Goal: Task Accomplishment & Management: Manage account settings

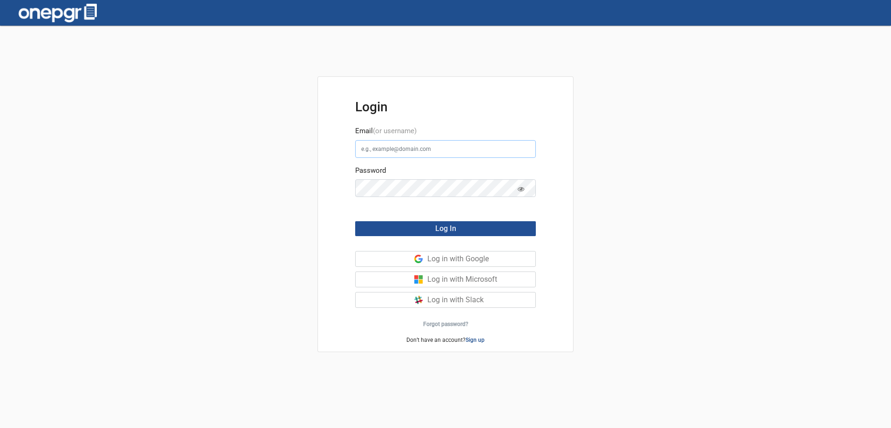
type input "[PERSON_NAME][EMAIL_ADDRESS][DOMAIN_NAME]"
click at [444, 227] on span "Log In" at bounding box center [445, 228] width 21 height 9
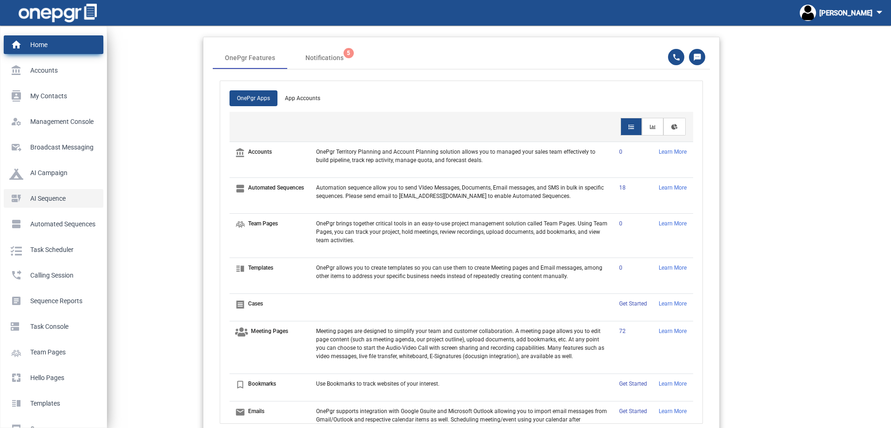
click at [33, 194] on p "AI Sequence" at bounding box center [51, 198] width 85 height 14
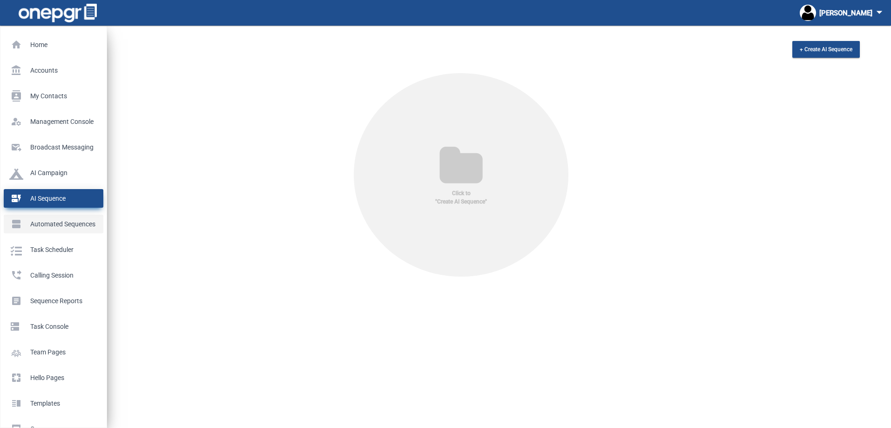
click at [38, 228] on p "Automated Sequences" at bounding box center [51, 224] width 85 height 14
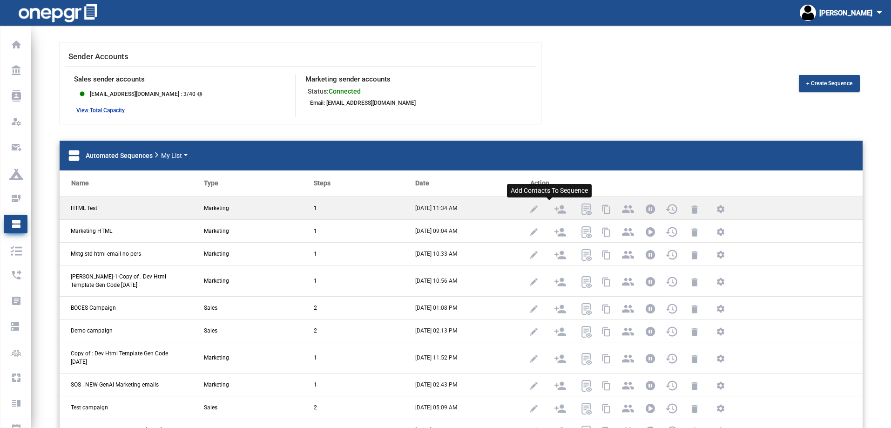
click at [554, 207] on img at bounding box center [560, 209] width 12 height 12
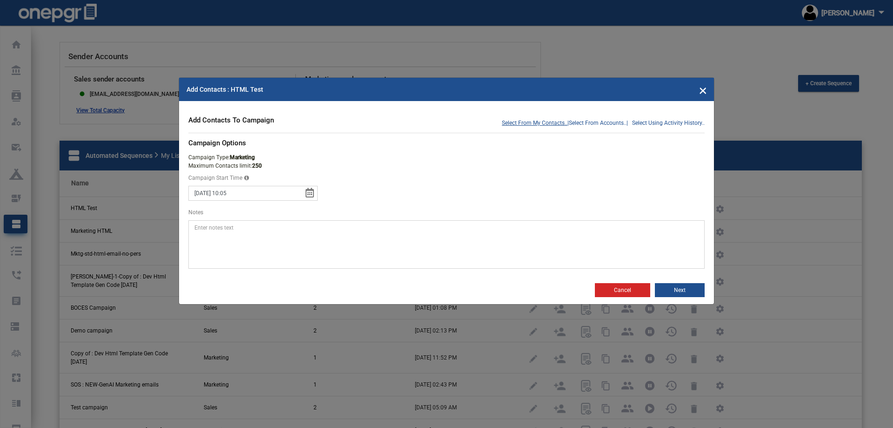
click at [545, 124] on span "Select From My Contacts.." at bounding box center [535, 123] width 66 height 8
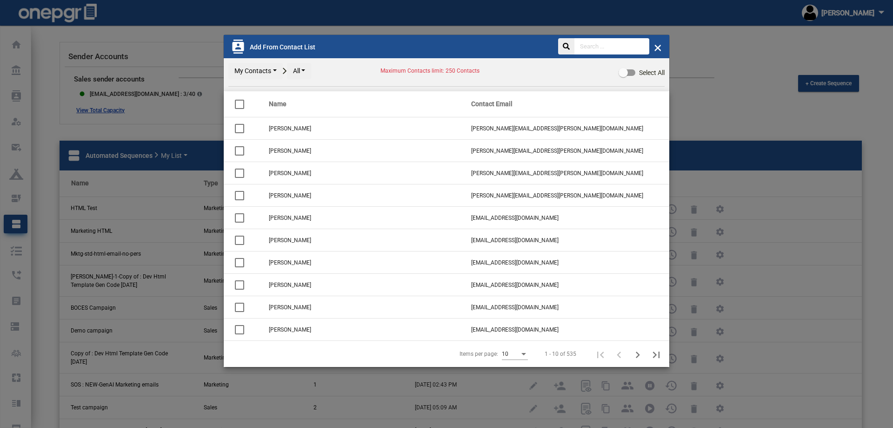
click at [600, 38] on input "text" at bounding box center [612, 46] width 75 height 16
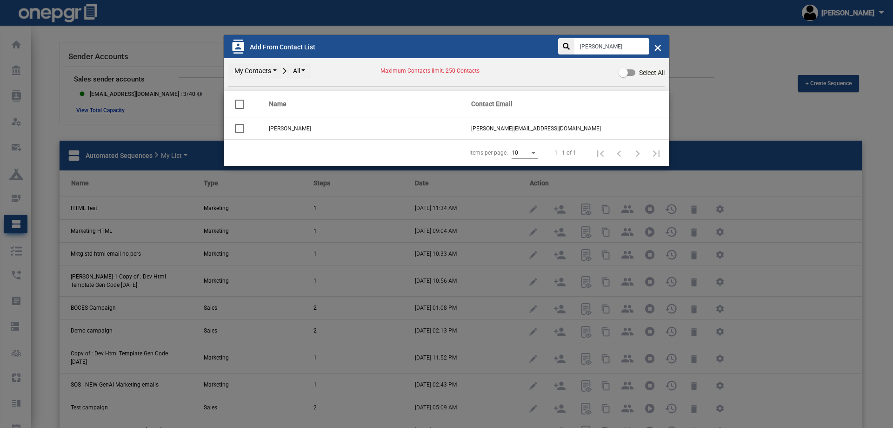
type input "[PERSON_NAME]"
click at [235, 129] on div at bounding box center [239, 128] width 9 height 9
click at [239, 133] on input "checkbox" at bounding box center [239, 133] width 0 height 0
checkbox input "true"
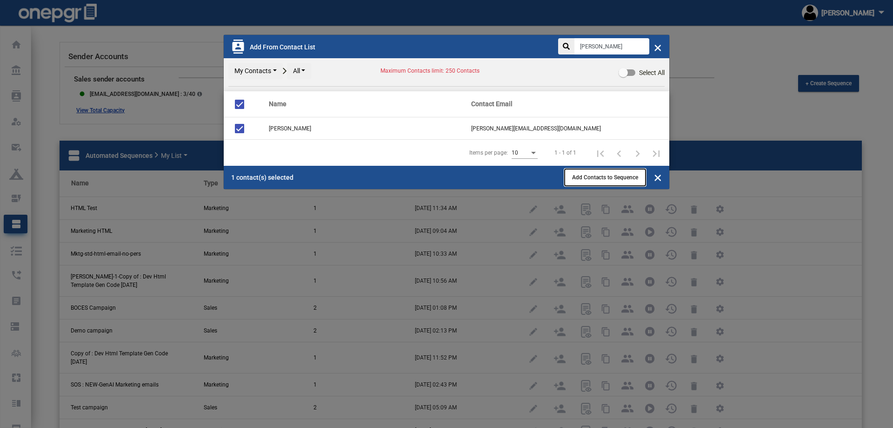
click at [592, 181] on button "Add Contacts to Sequence" at bounding box center [605, 177] width 81 height 17
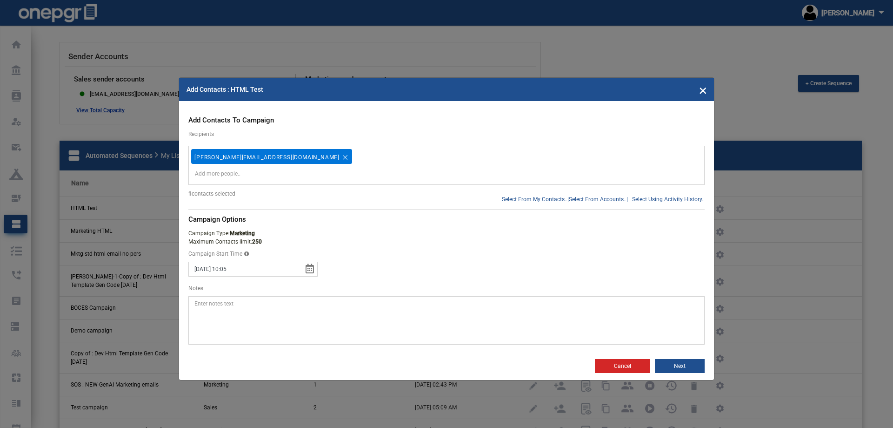
click at [679, 363] on button "Next" at bounding box center [680, 366] width 50 height 14
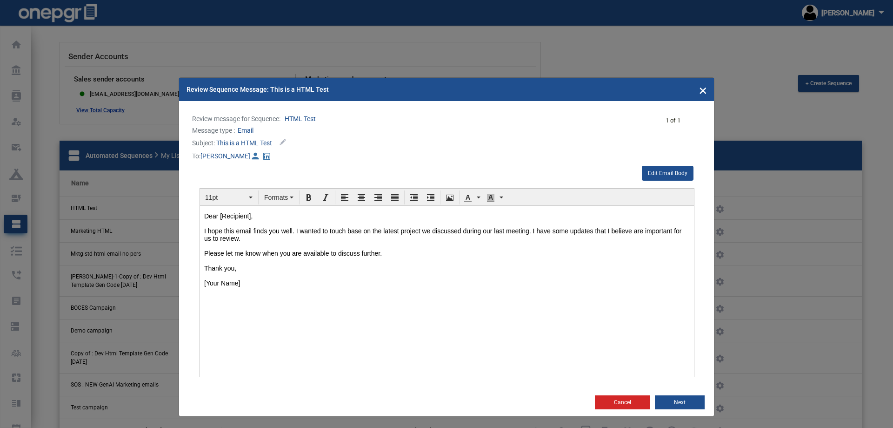
click at [616, 403] on button "Cancel" at bounding box center [622, 402] width 55 height 14
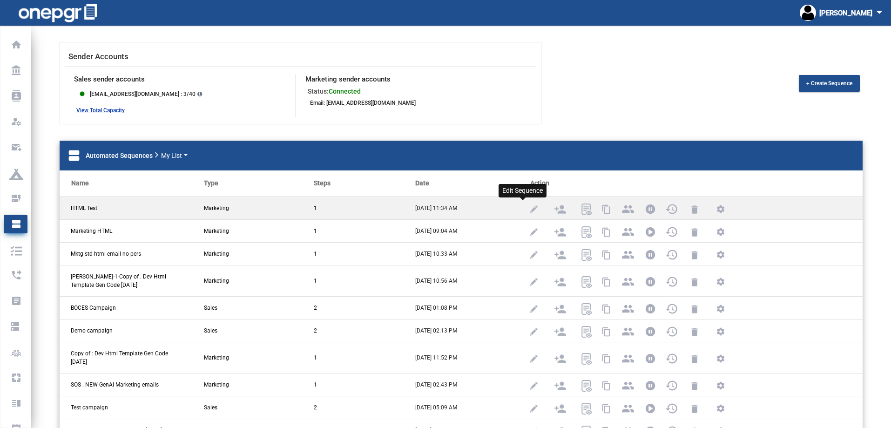
click at [528, 209] on img at bounding box center [534, 209] width 12 height 12
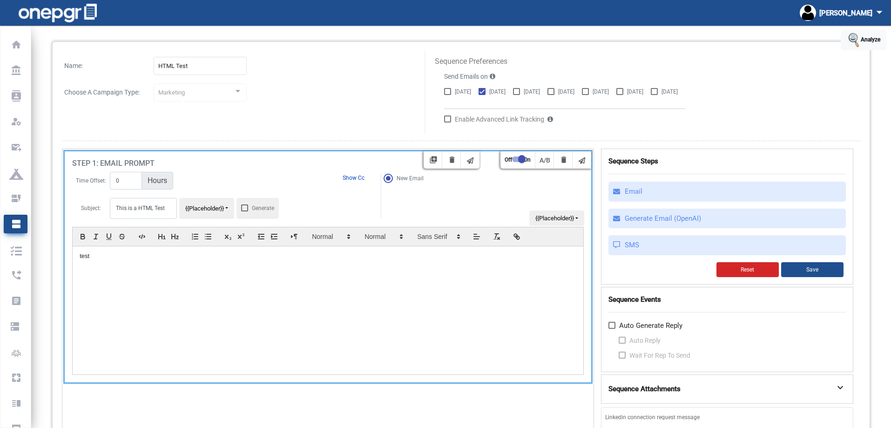
scroll to position [47, 0]
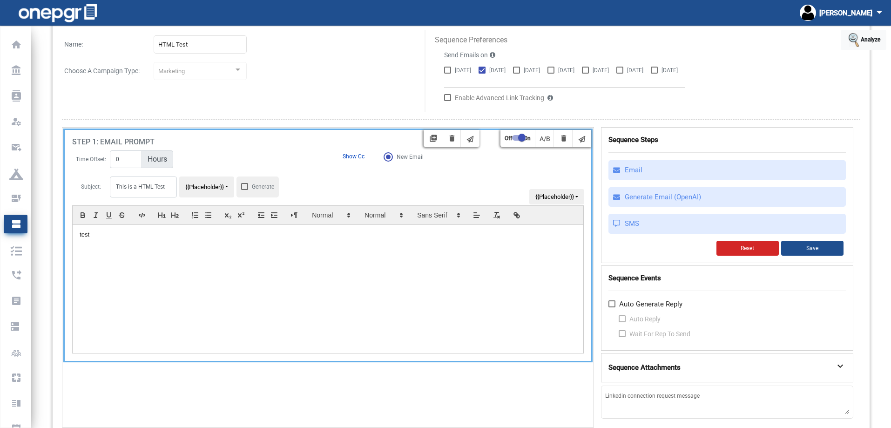
click at [309, 236] on p "test" at bounding box center [328, 234] width 497 height 8
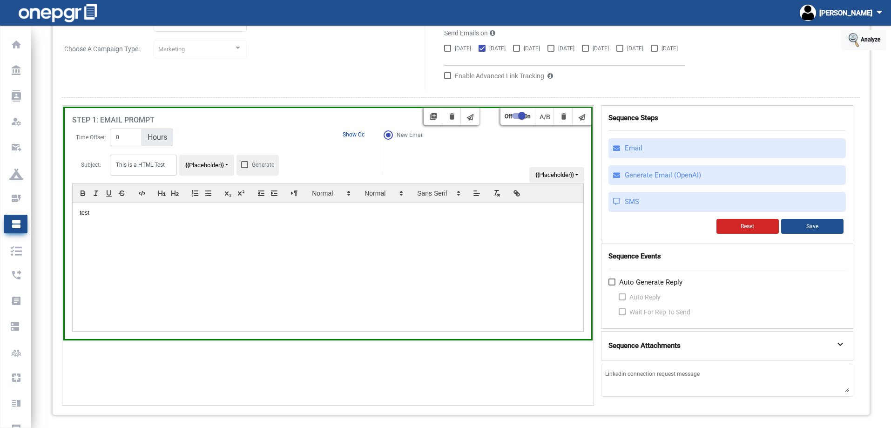
scroll to position [70, 0]
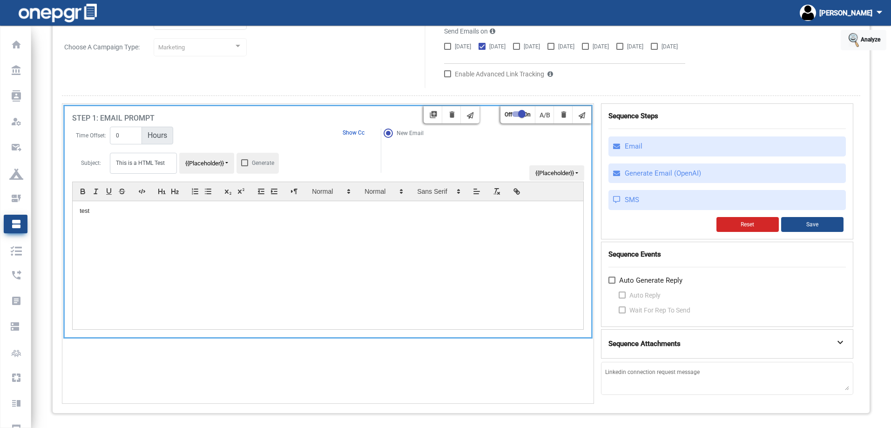
click at [500, 262] on div "test" at bounding box center [328, 265] width 510 height 128
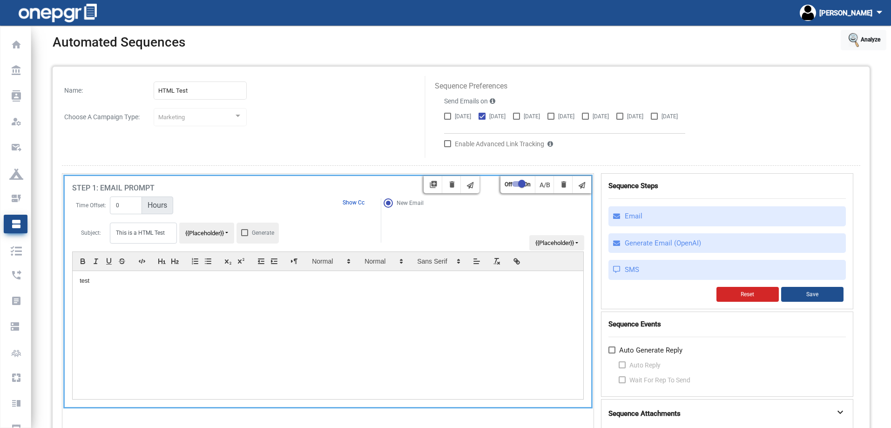
scroll to position [0, 0]
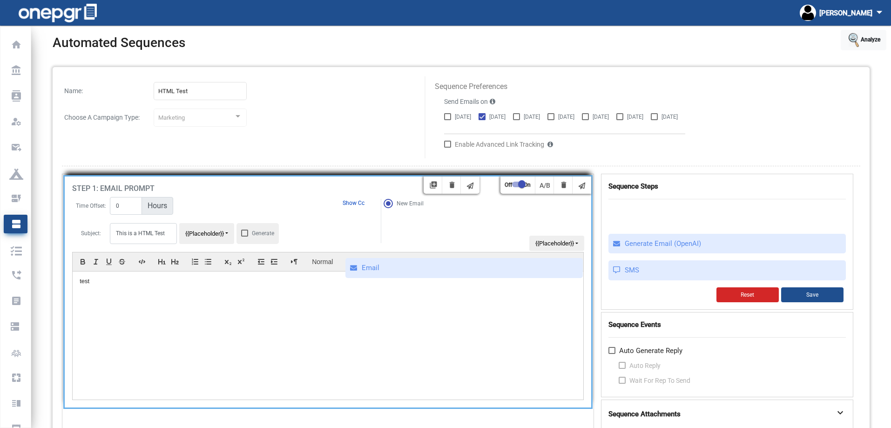
drag, startPoint x: 633, startPoint y: 219, endPoint x: 363, endPoint y: 314, distance: 286.3
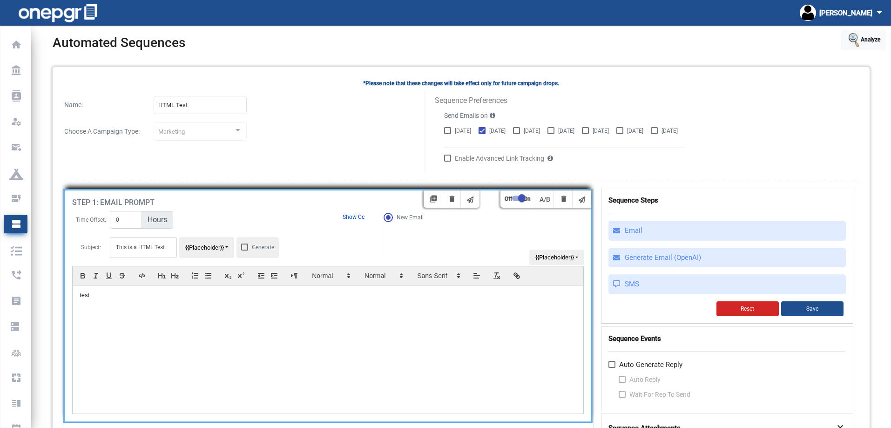
click at [449, 197] on div at bounding box center [328, 305] width 526 height 231
click at [453, 200] on div at bounding box center [328, 305] width 526 height 231
click at [453, 202] on div at bounding box center [328, 305] width 526 height 231
click at [566, 200] on div at bounding box center [328, 305] width 526 height 231
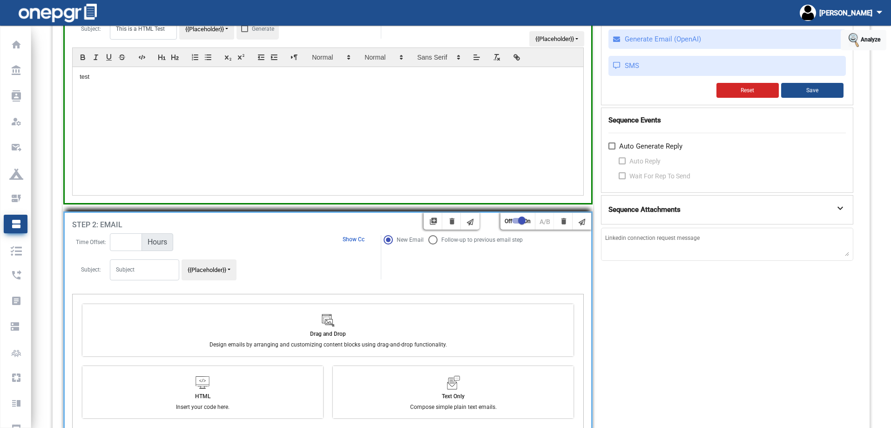
scroll to position [260, 0]
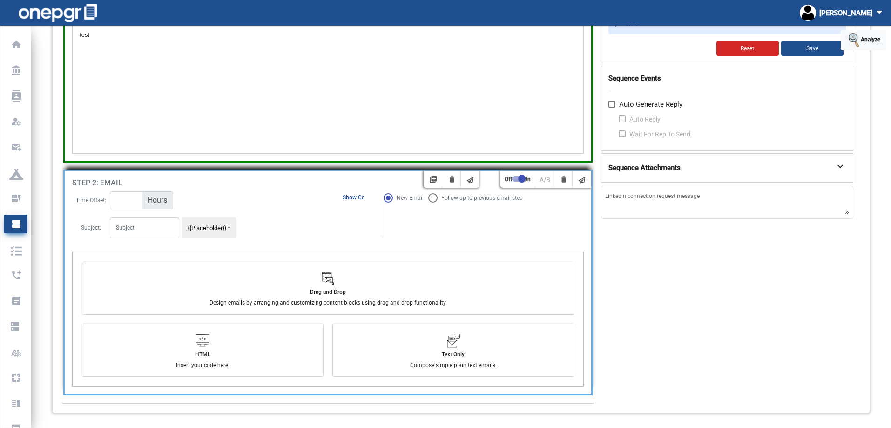
click at [564, 178] on div at bounding box center [328, 282] width 526 height 223
drag, startPoint x: 563, startPoint y: 180, endPoint x: 487, endPoint y: 225, distance: 88.7
click at [487, 225] on div at bounding box center [328, 282] width 526 height 223
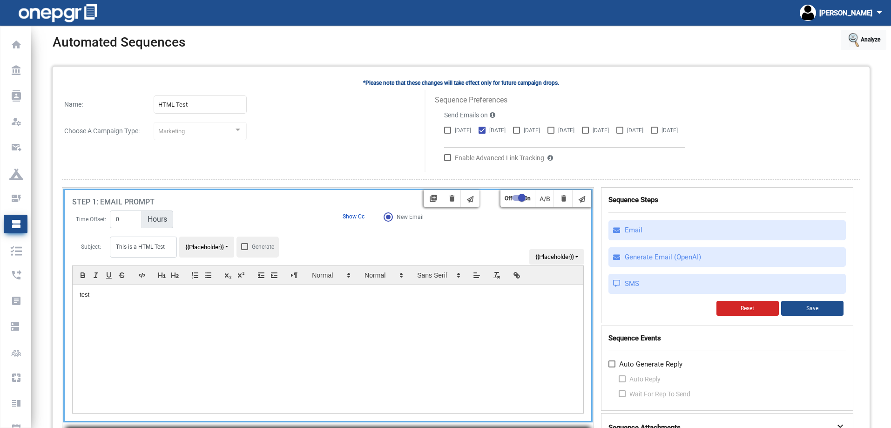
scroll to position [0, 0]
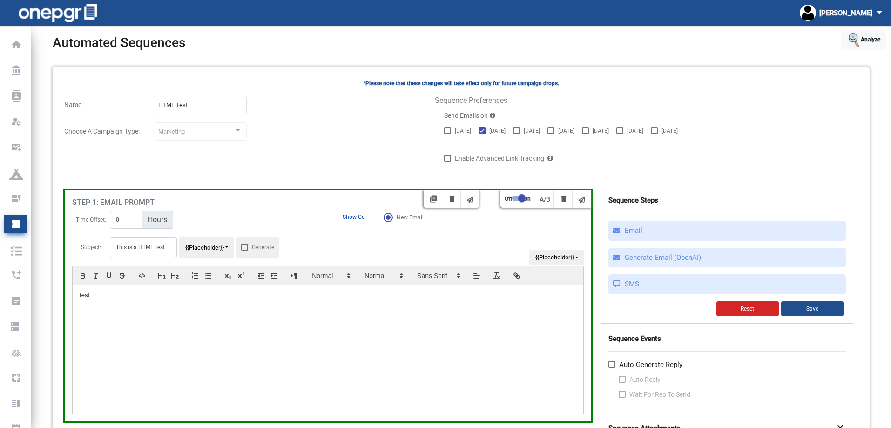
click at [202, 135] on div "Marketing" at bounding box center [195, 131] width 75 height 7
click at [768, 308] on button "Reset" at bounding box center [747, 308] width 62 height 15
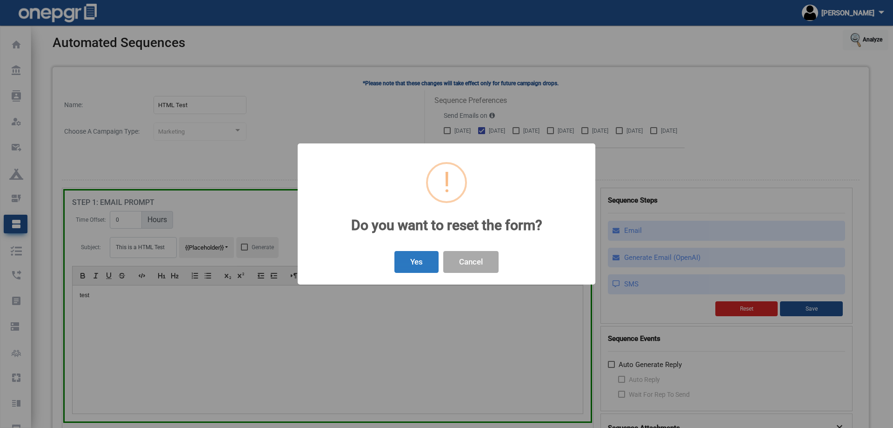
click at [419, 258] on button "Yes" at bounding box center [417, 262] width 44 height 22
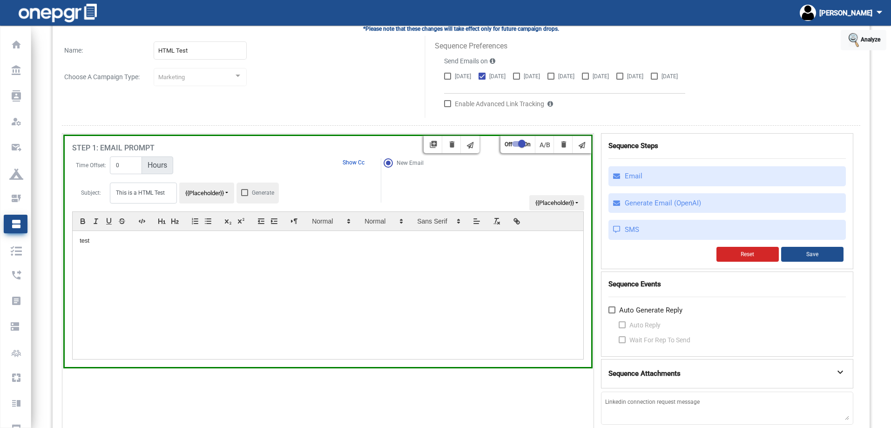
scroll to position [38, 0]
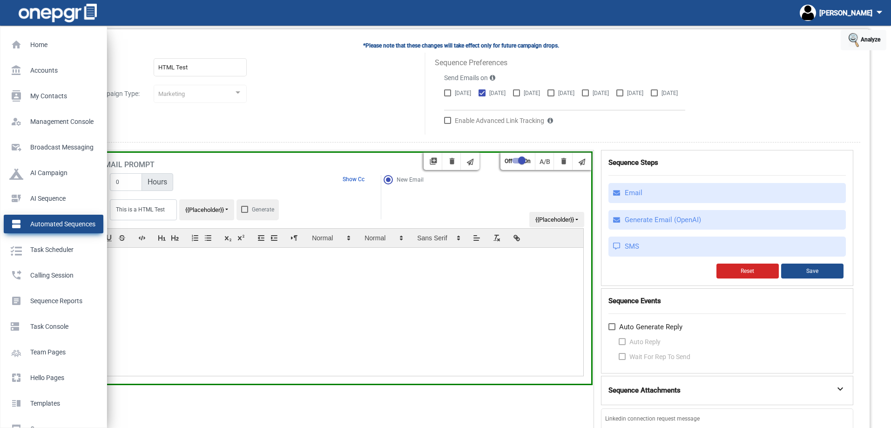
click at [55, 222] on p "Automated Sequences" at bounding box center [51, 224] width 85 height 14
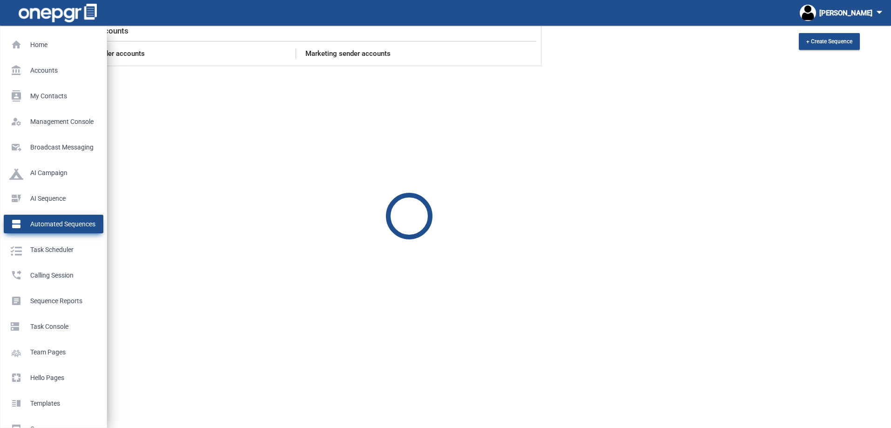
scroll to position [38, 0]
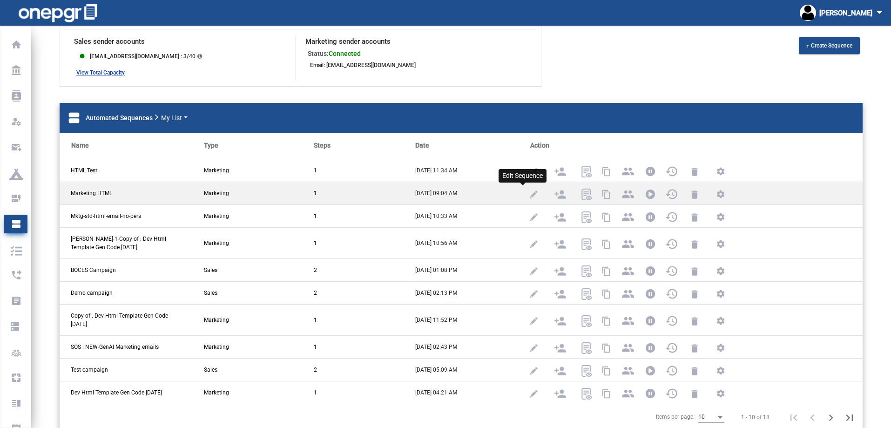
click at [528, 195] on img at bounding box center [534, 194] width 12 height 12
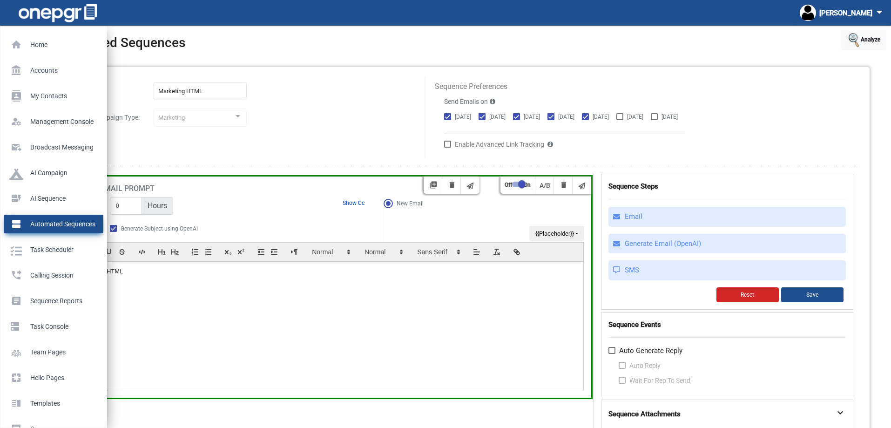
click at [35, 223] on p "Automated Sequences" at bounding box center [51, 224] width 85 height 14
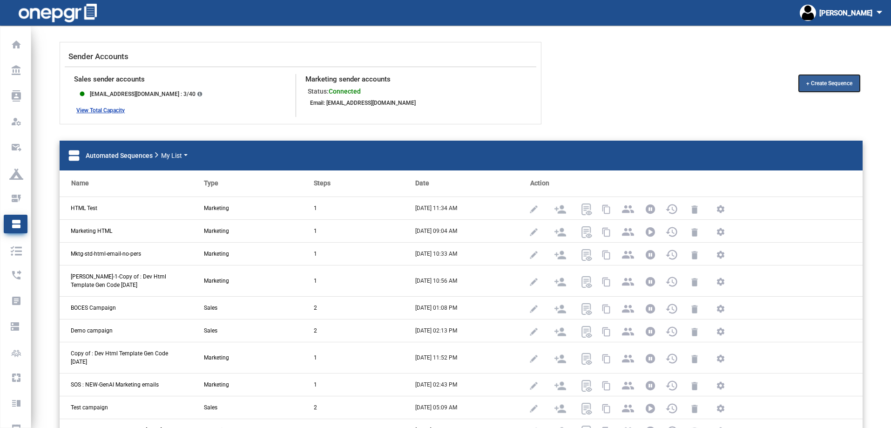
click at [836, 83] on span "+ Create Sequence" at bounding box center [829, 83] width 46 height 7
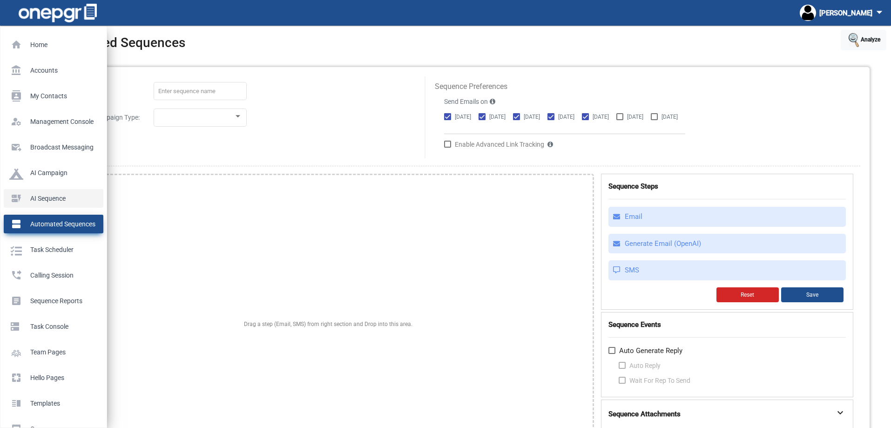
click at [20, 202] on p "AI Sequence" at bounding box center [51, 198] width 85 height 14
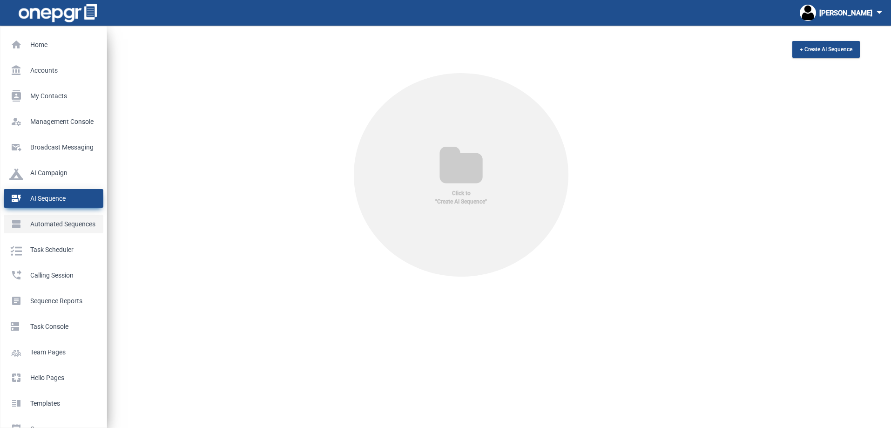
click at [28, 229] on p "Automated Sequences" at bounding box center [51, 224] width 85 height 14
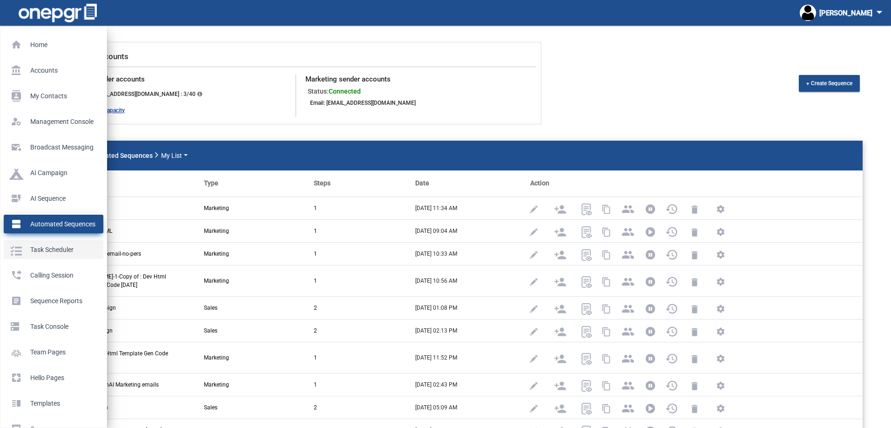
click at [41, 252] on p "Task Scheduler" at bounding box center [51, 249] width 85 height 14
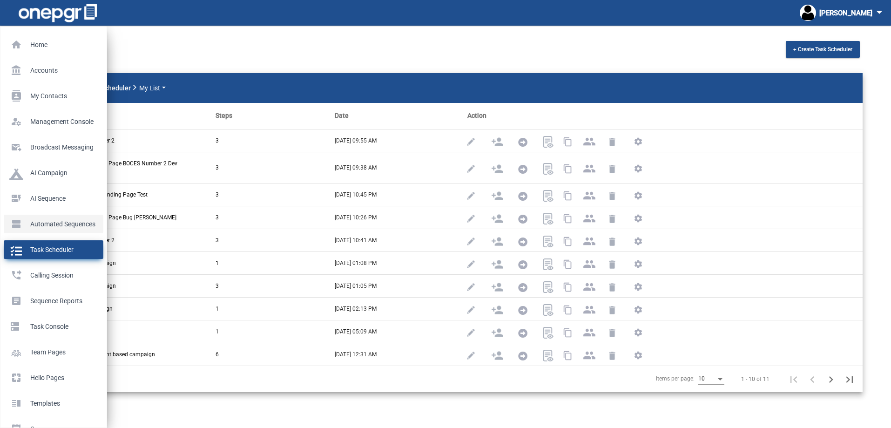
click at [21, 224] on p "Automated Sequences" at bounding box center [51, 224] width 85 height 14
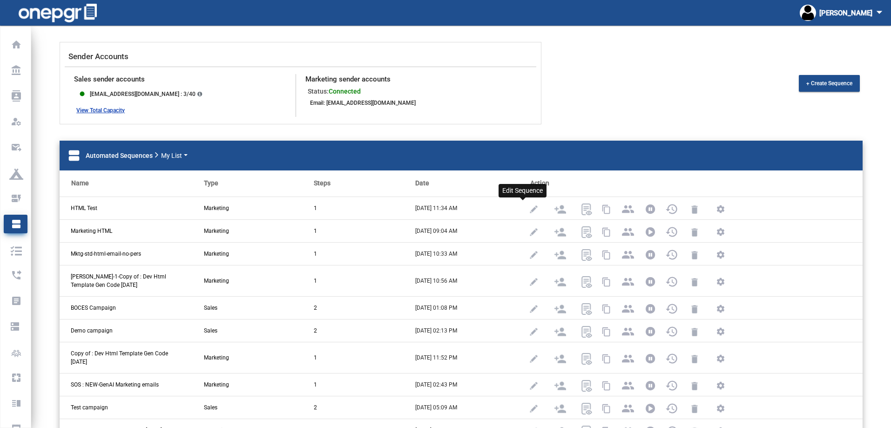
click at [528, 207] on img at bounding box center [534, 209] width 12 height 12
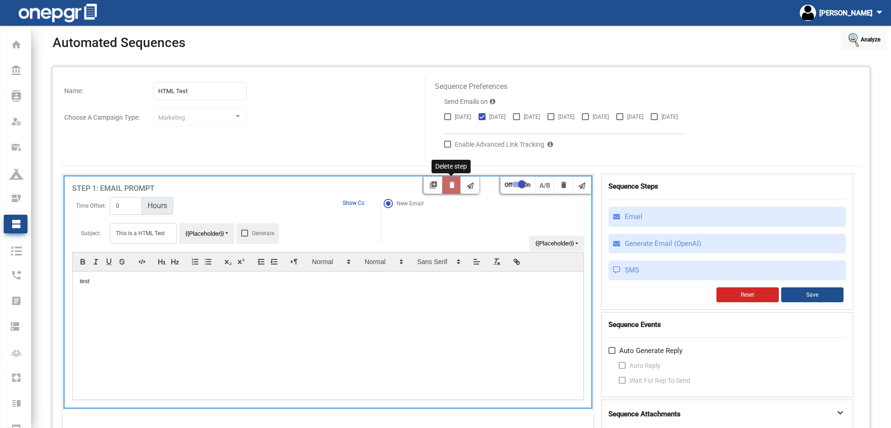
click at [449, 184] on mat-icon "delete" at bounding box center [451, 186] width 11 height 11
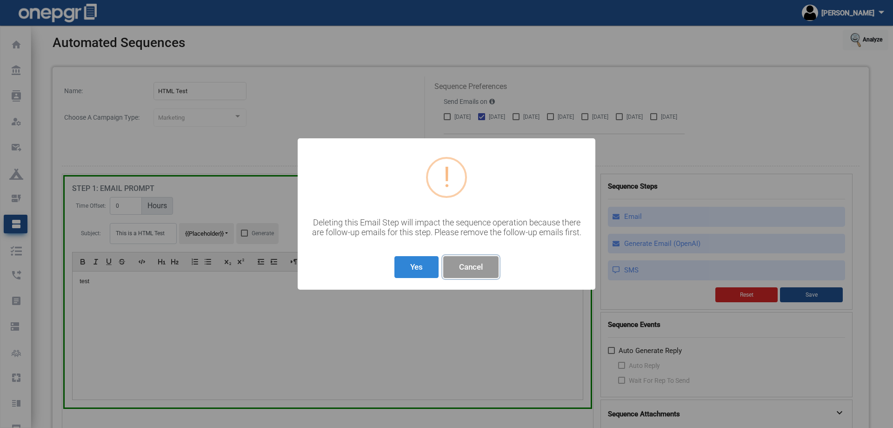
click at [466, 269] on button "Cancel" at bounding box center [470, 267] width 55 height 22
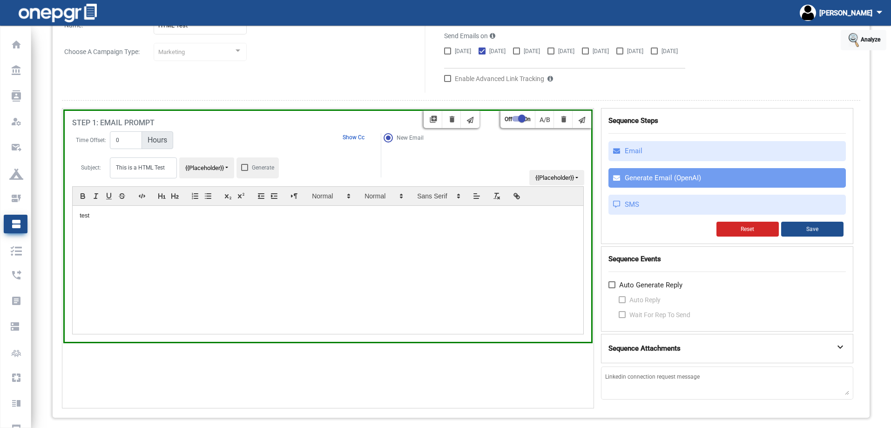
scroll to position [70, 0]
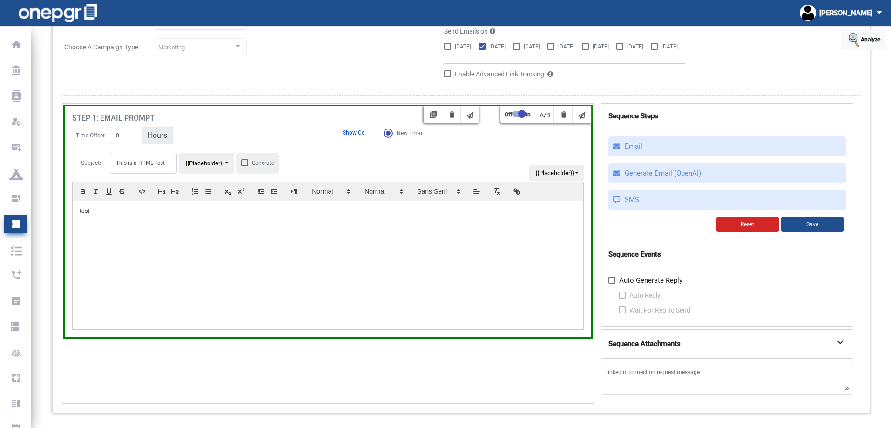
click at [655, 343] on strong "Sequence Attachments" at bounding box center [644, 343] width 72 height 11
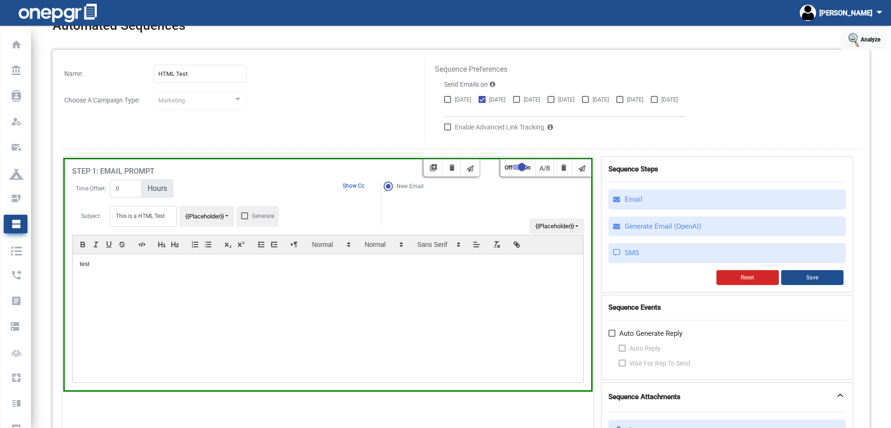
scroll to position [0, 0]
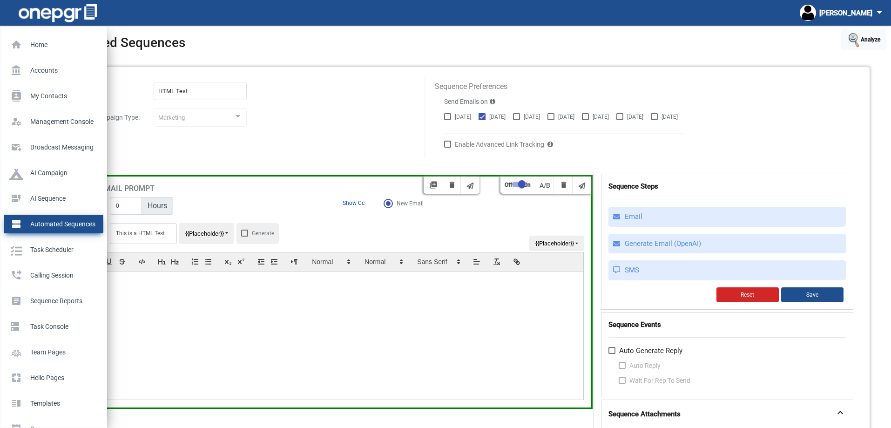
click at [43, 228] on p "Automated Sequences" at bounding box center [51, 224] width 85 height 14
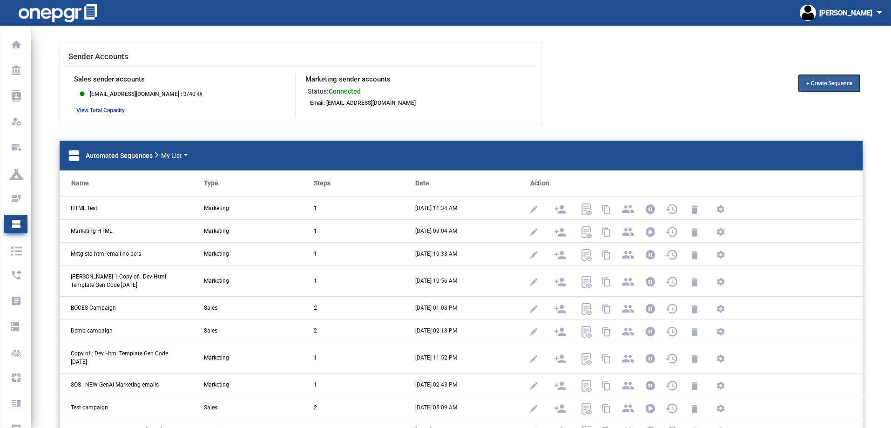
click at [841, 80] on span "+ Create Sequence" at bounding box center [829, 83] width 46 height 7
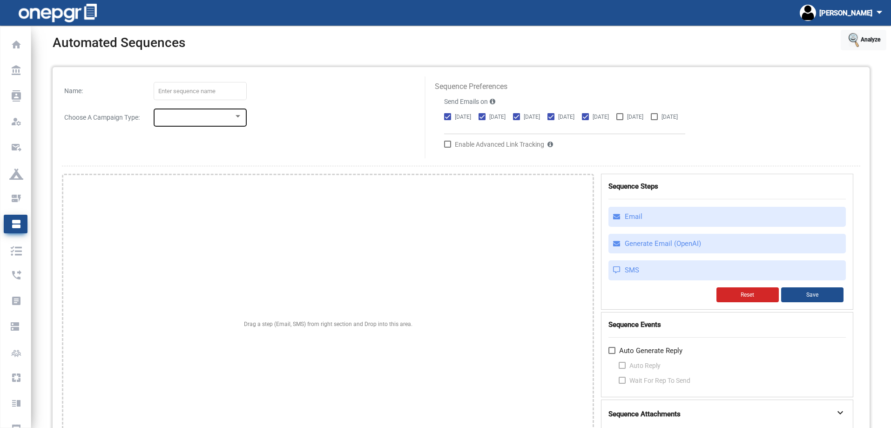
click at [242, 122] on div at bounding box center [200, 117] width 84 height 20
click at [19, 197] on div at bounding box center [445, 214] width 891 height 428
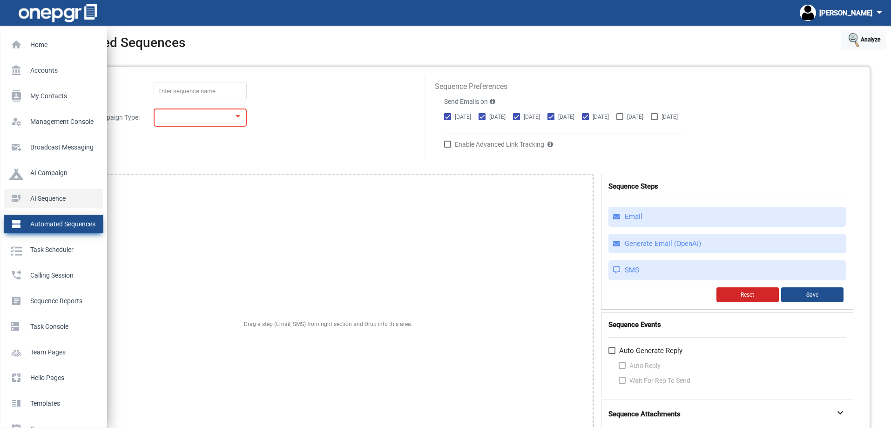
click at [19, 197] on p "AI Sequence" at bounding box center [51, 198] width 85 height 14
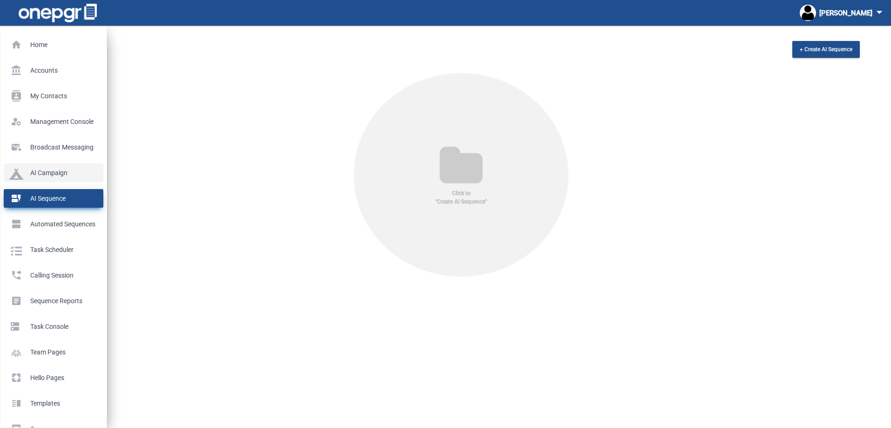
click at [23, 177] on p "AI Campaign" at bounding box center [51, 173] width 85 height 14
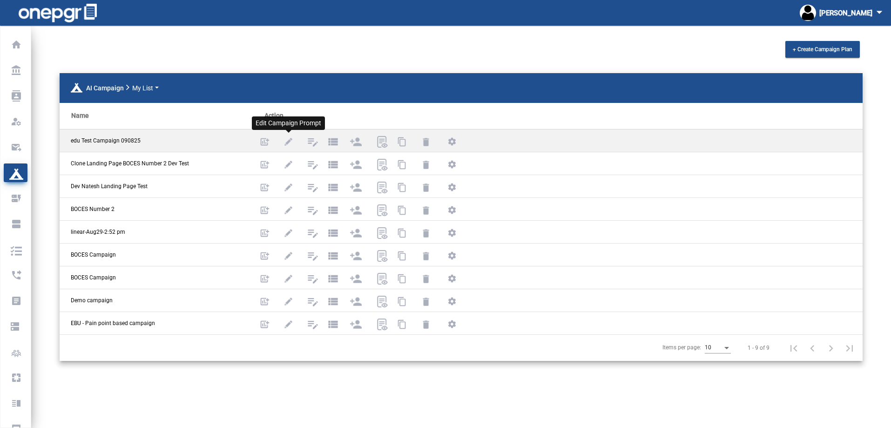
click at [284, 138] on img at bounding box center [288, 142] width 12 height 12
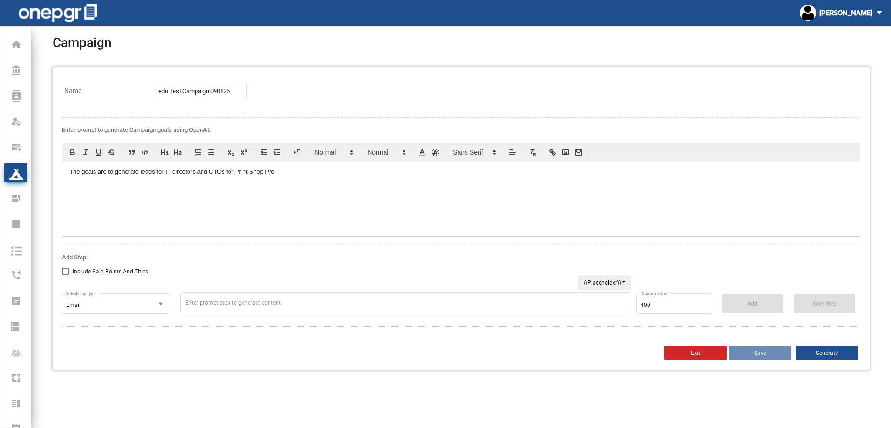
click at [205, 45] on div "Campaign" at bounding box center [461, 51] width 817 height 32
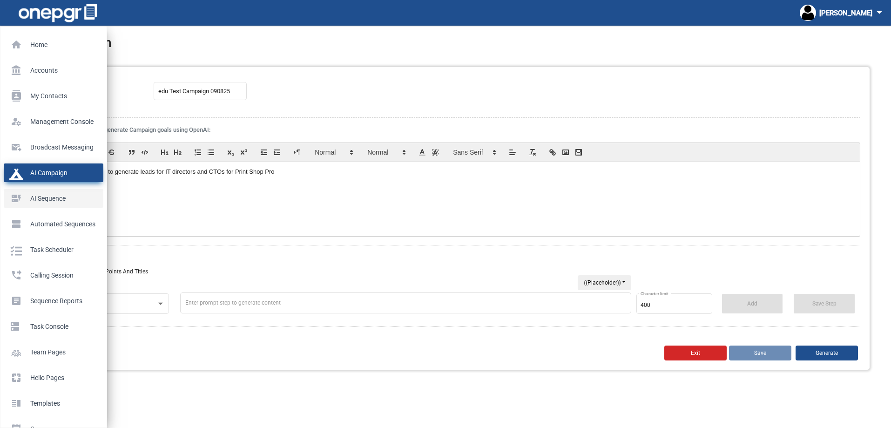
click at [35, 202] on p "AI Sequence" at bounding box center [51, 198] width 85 height 14
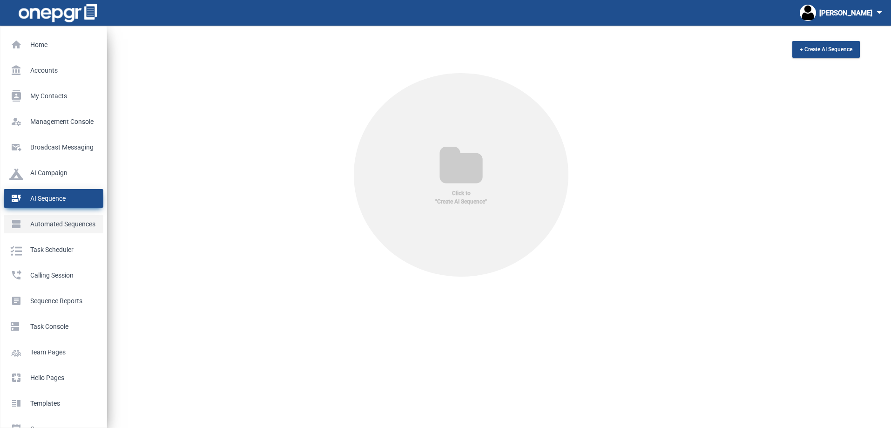
click at [20, 221] on p "Automated Sequences" at bounding box center [51, 224] width 85 height 14
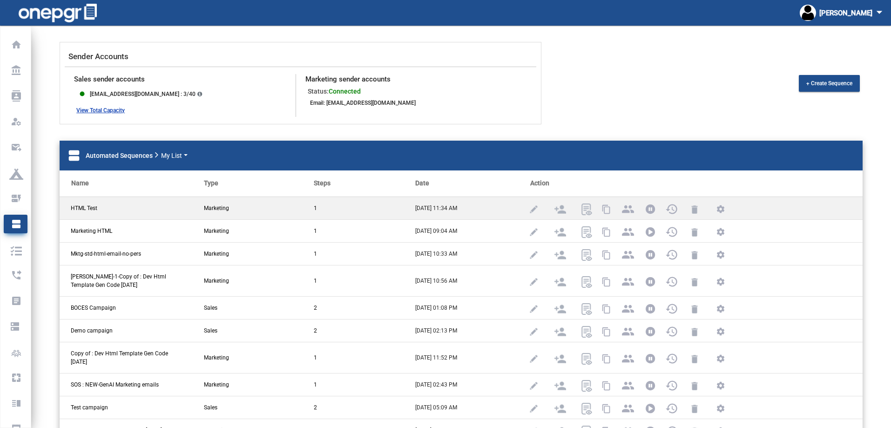
click at [88, 207] on span "HTML Test" at bounding box center [84, 208] width 27 height 8
click at [528, 207] on img at bounding box center [534, 209] width 12 height 12
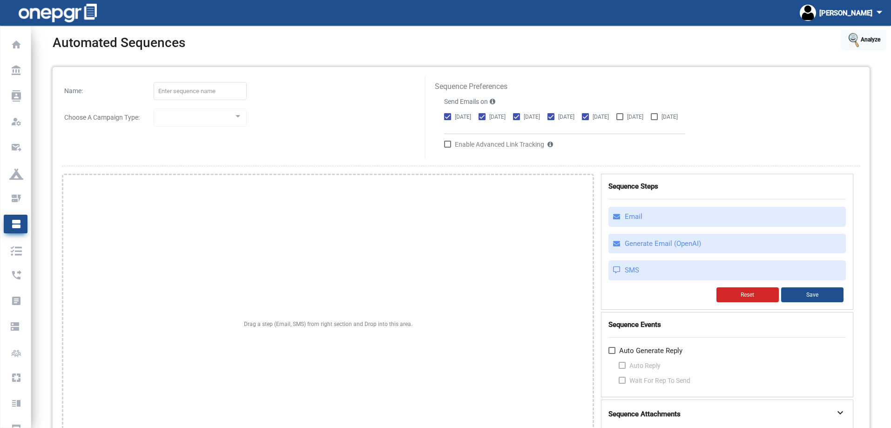
type input "HTML Test"
